Goal: Task Accomplishment & Management: Use online tool/utility

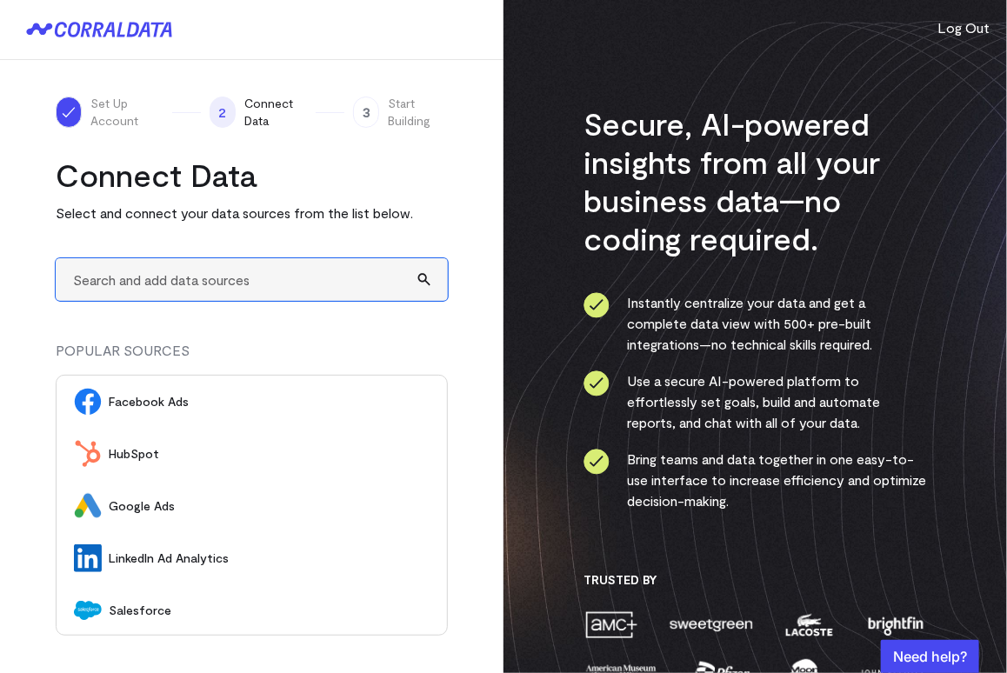
click at [220, 282] on input "text" at bounding box center [252, 279] width 392 height 43
type input "A"
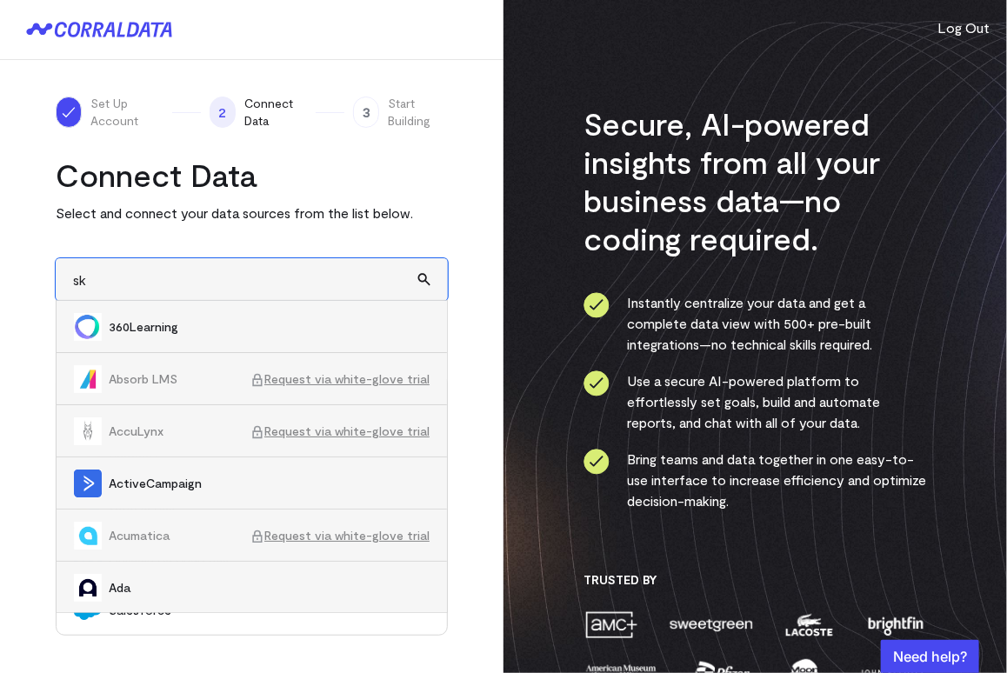
type input "sky"
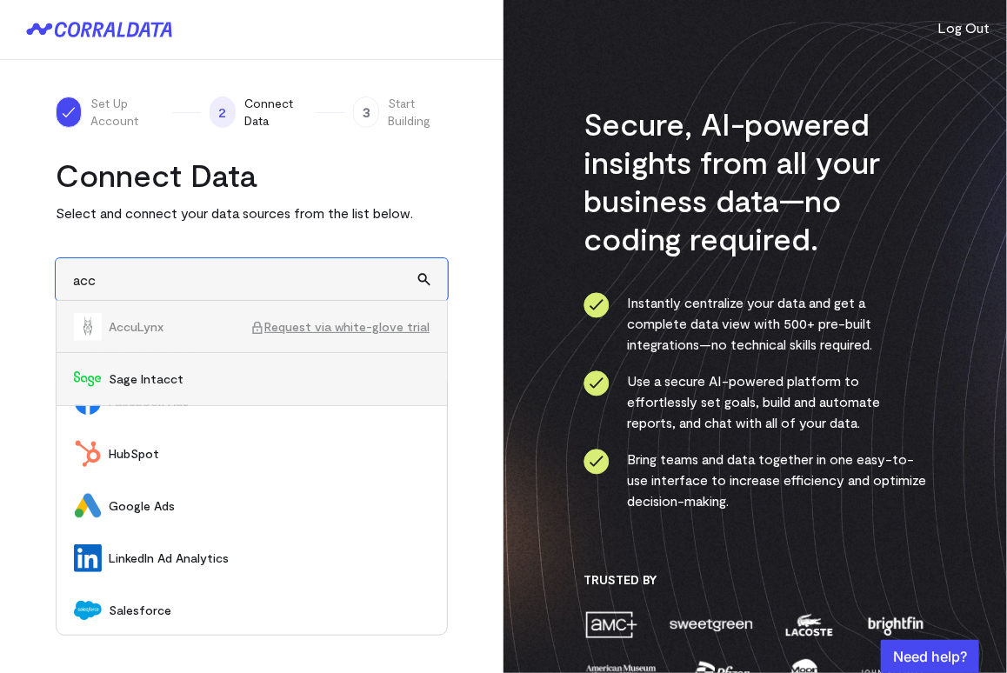
type input "acc"
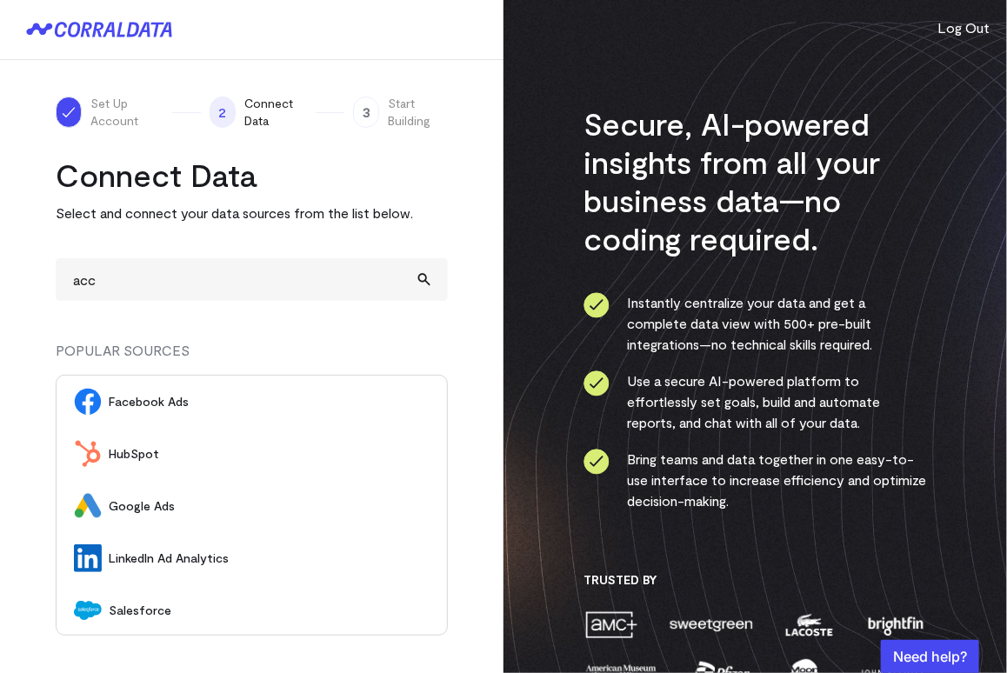
click at [192, 510] on span "Google Ads" at bounding box center [269, 505] width 321 height 17
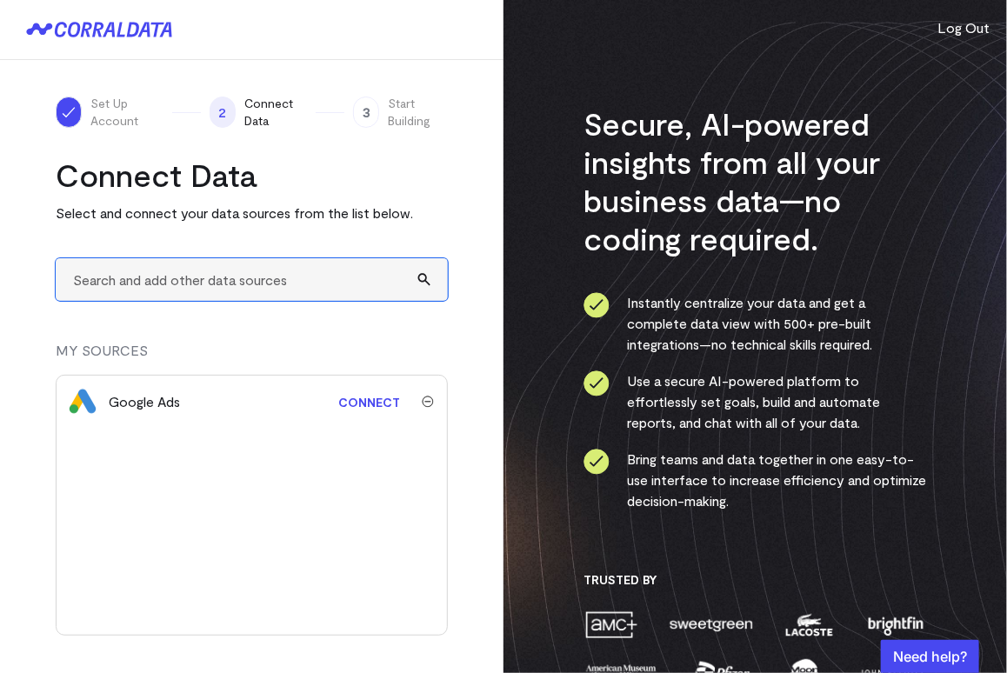
click at [198, 274] on input "text" at bounding box center [252, 279] width 392 height 43
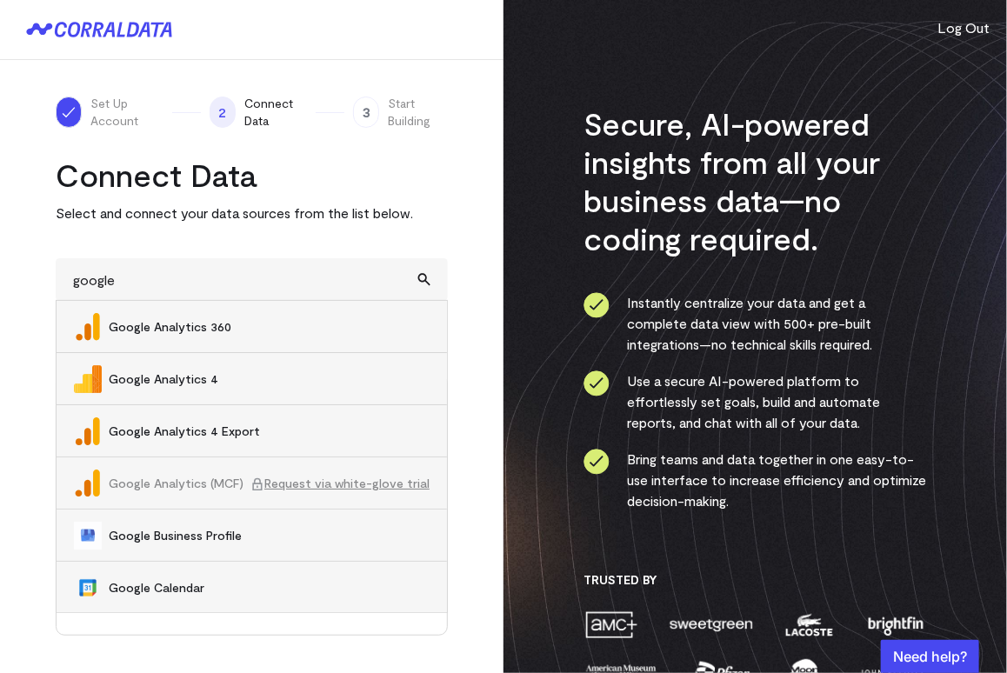
click at [157, 381] on span "Google Analytics 4" at bounding box center [269, 378] width 321 height 17
type input "Google Analytics 4"
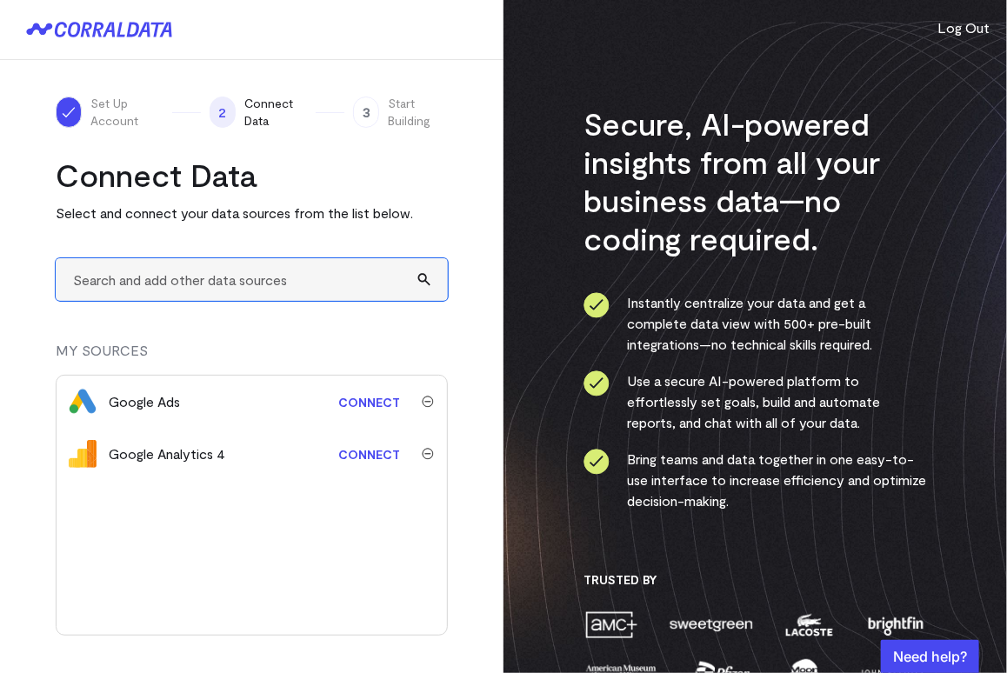
click at [207, 274] on input "text" at bounding box center [252, 279] width 392 height 43
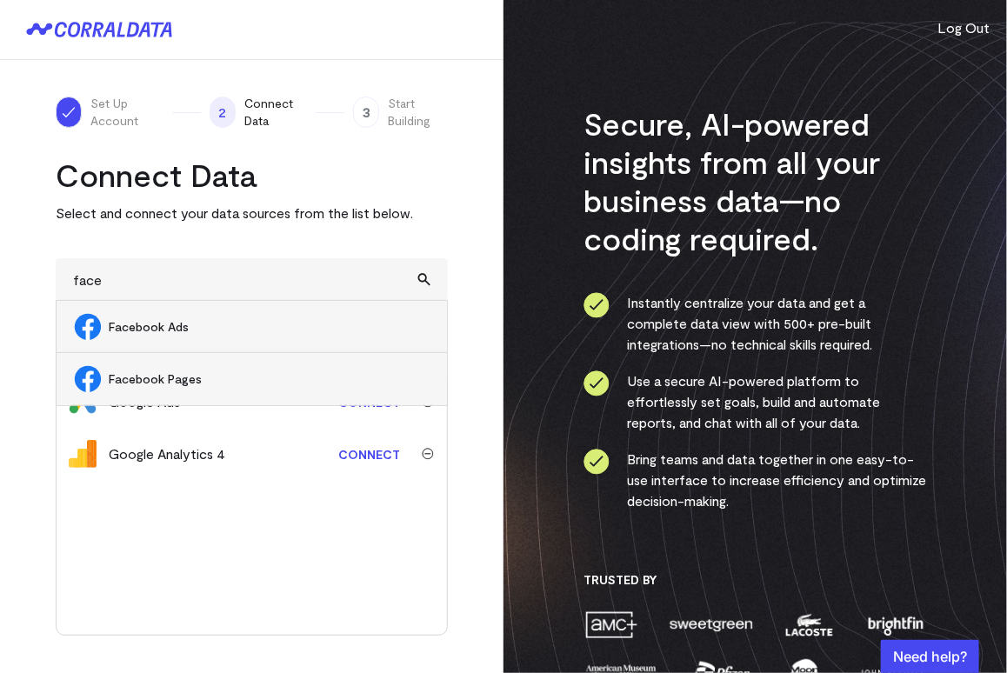
click at [208, 316] on li "Facebook Ads" at bounding box center [252, 327] width 390 height 52
type input "Facebook Ads"
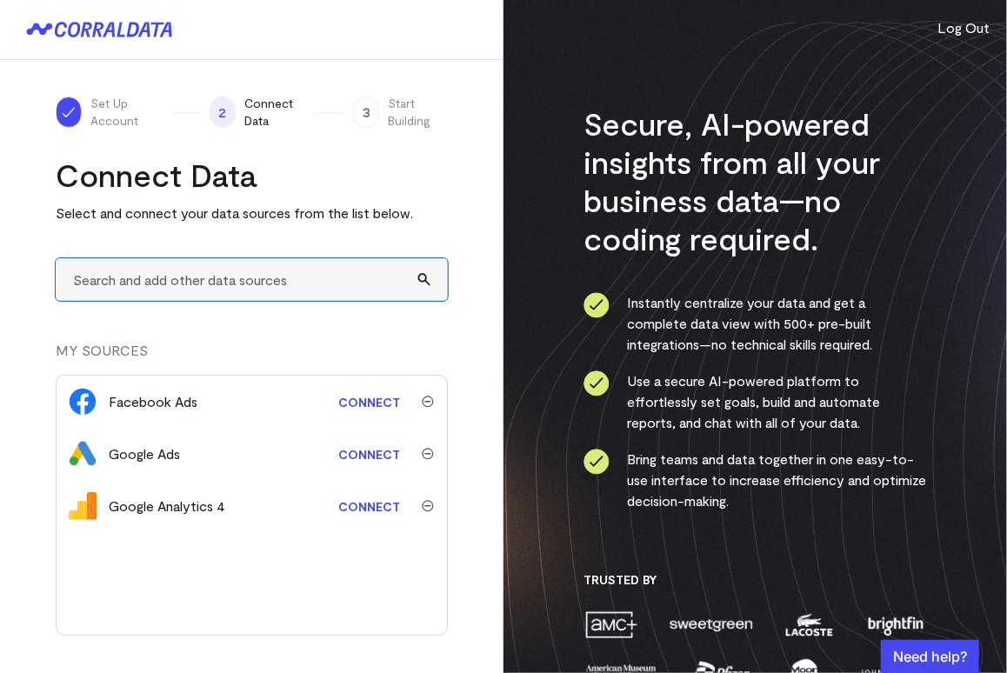
click at [239, 272] on input "text" at bounding box center [252, 279] width 392 height 43
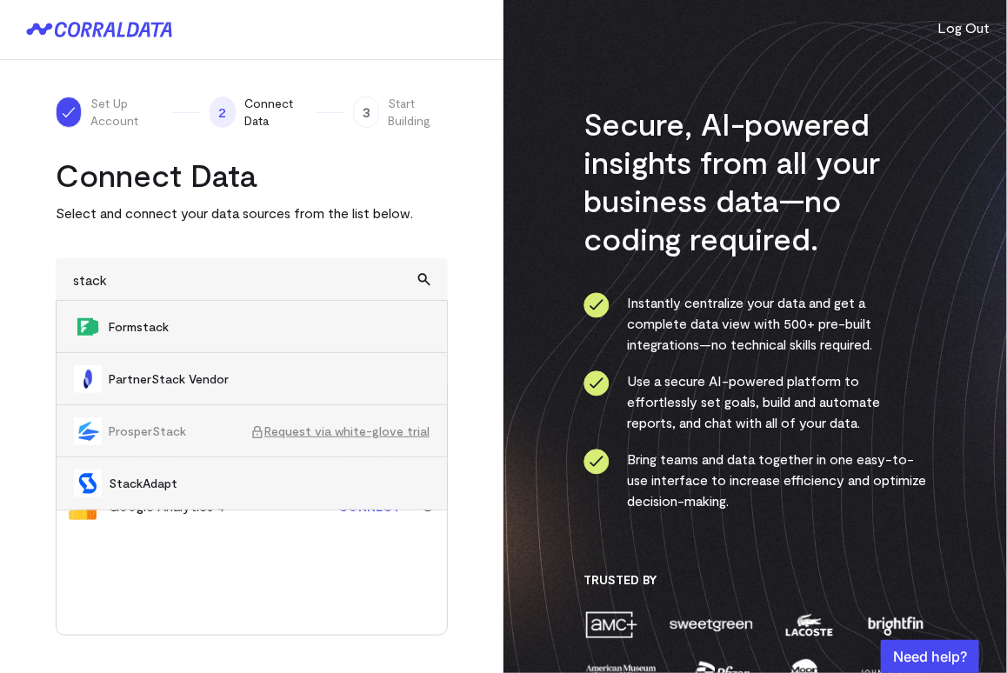
click at [173, 487] on span "StackAdapt" at bounding box center [269, 483] width 321 height 17
type input "StackAdapt"
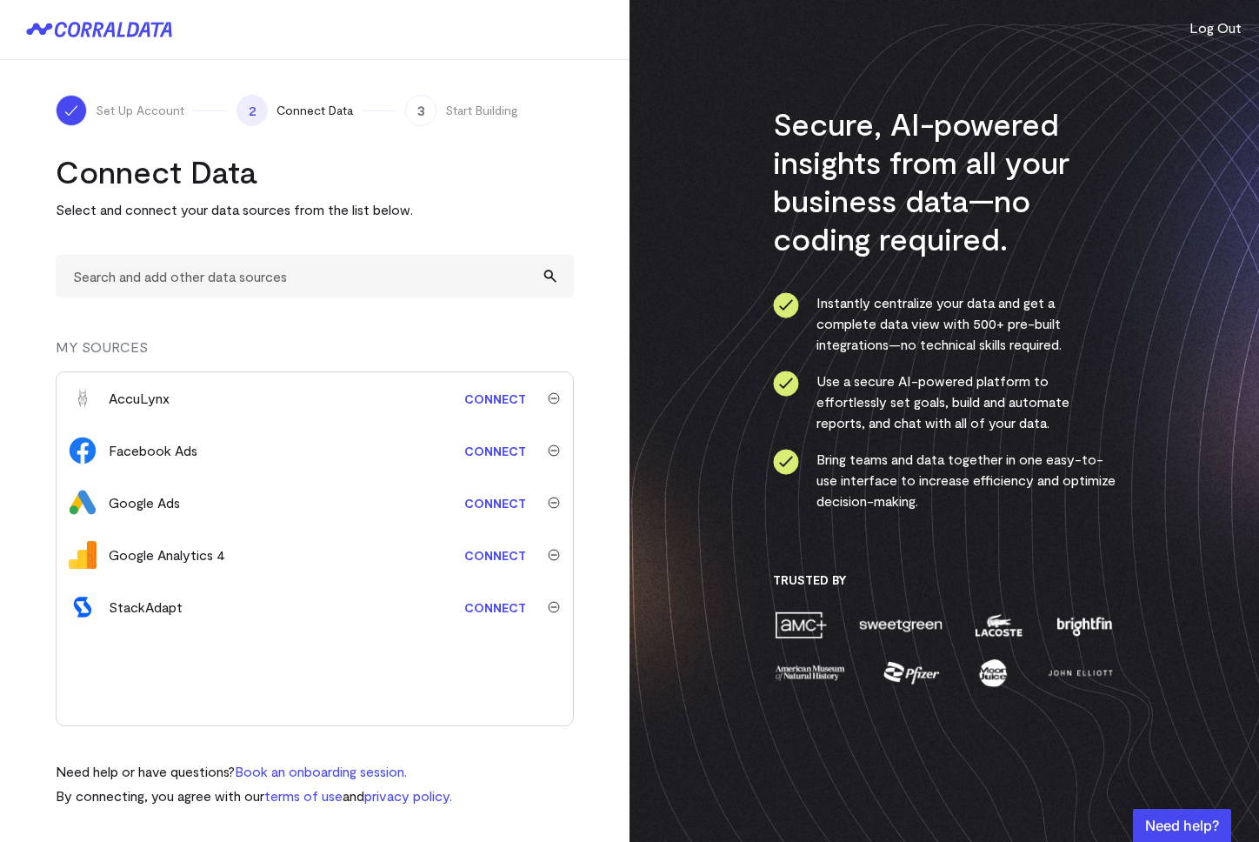
click at [508, 395] on link "Connect" at bounding box center [495, 399] width 79 height 32
